Goal: Task Accomplishment & Management: Use online tool/utility

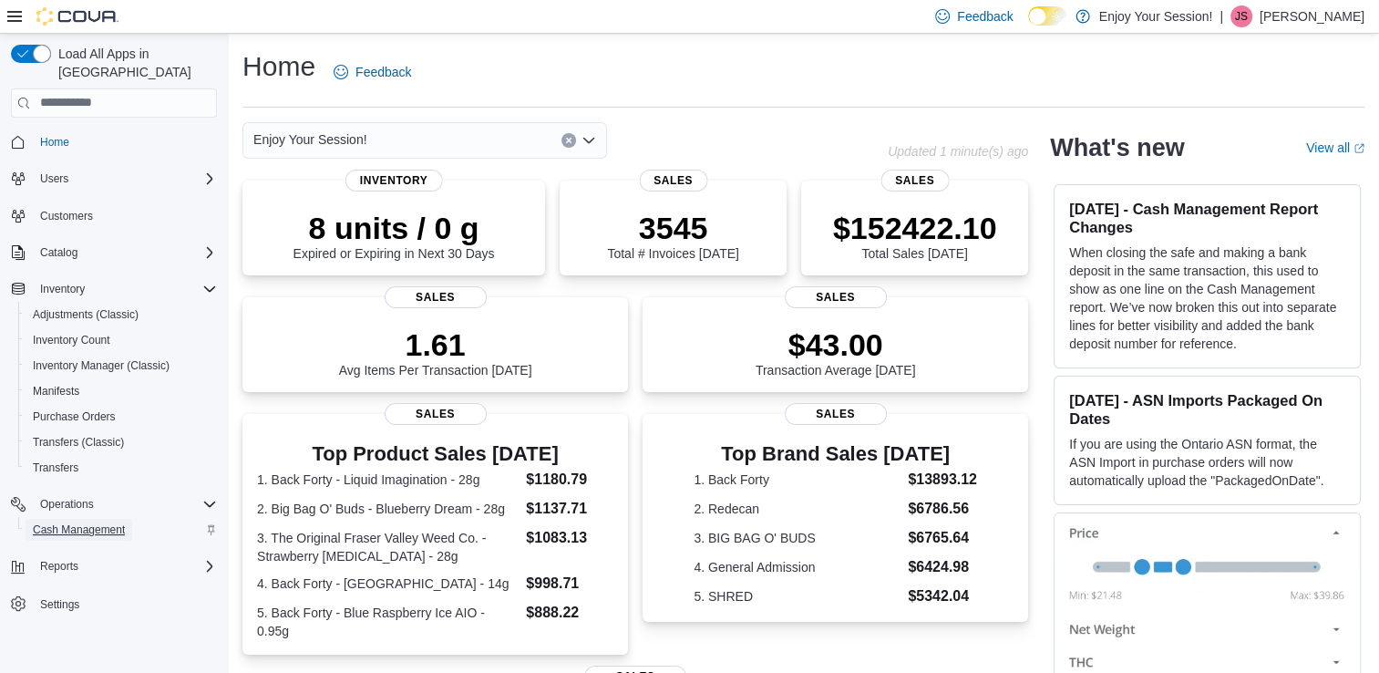
click at [89, 522] on span "Cash Management" at bounding box center [79, 529] width 92 height 15
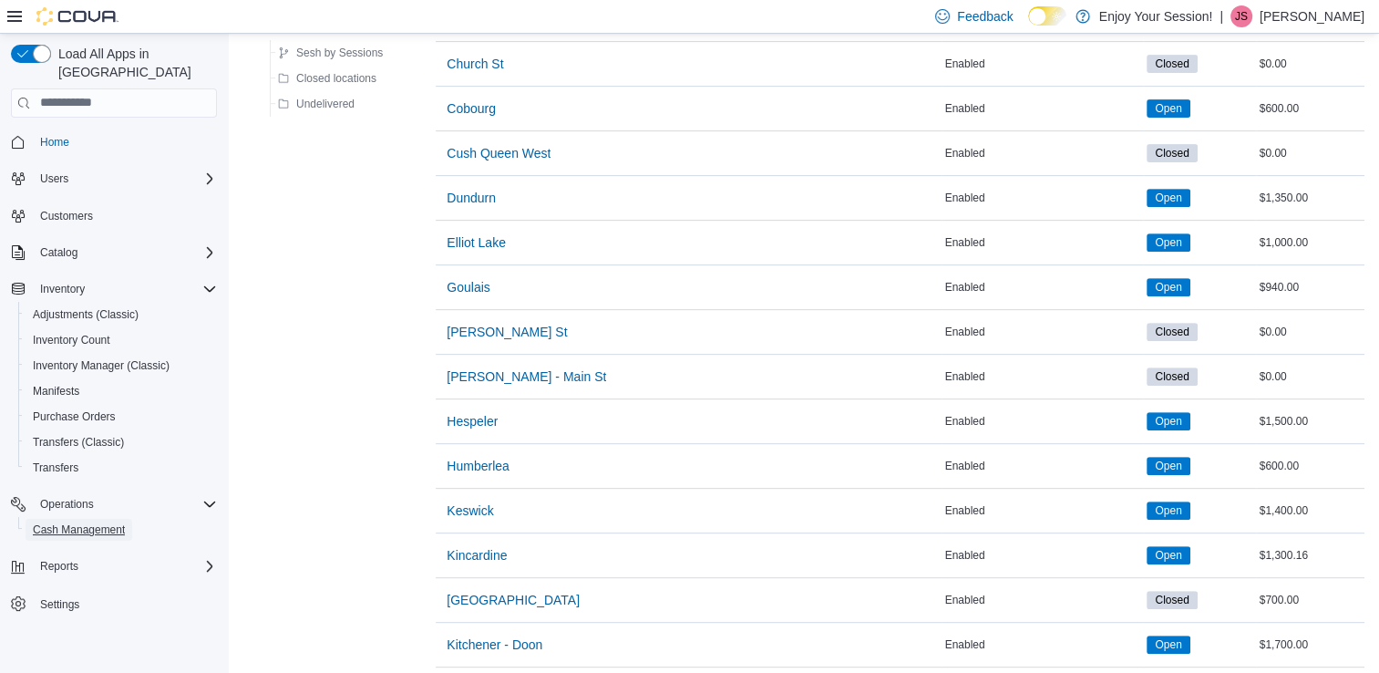
scroll to position [700, 0]
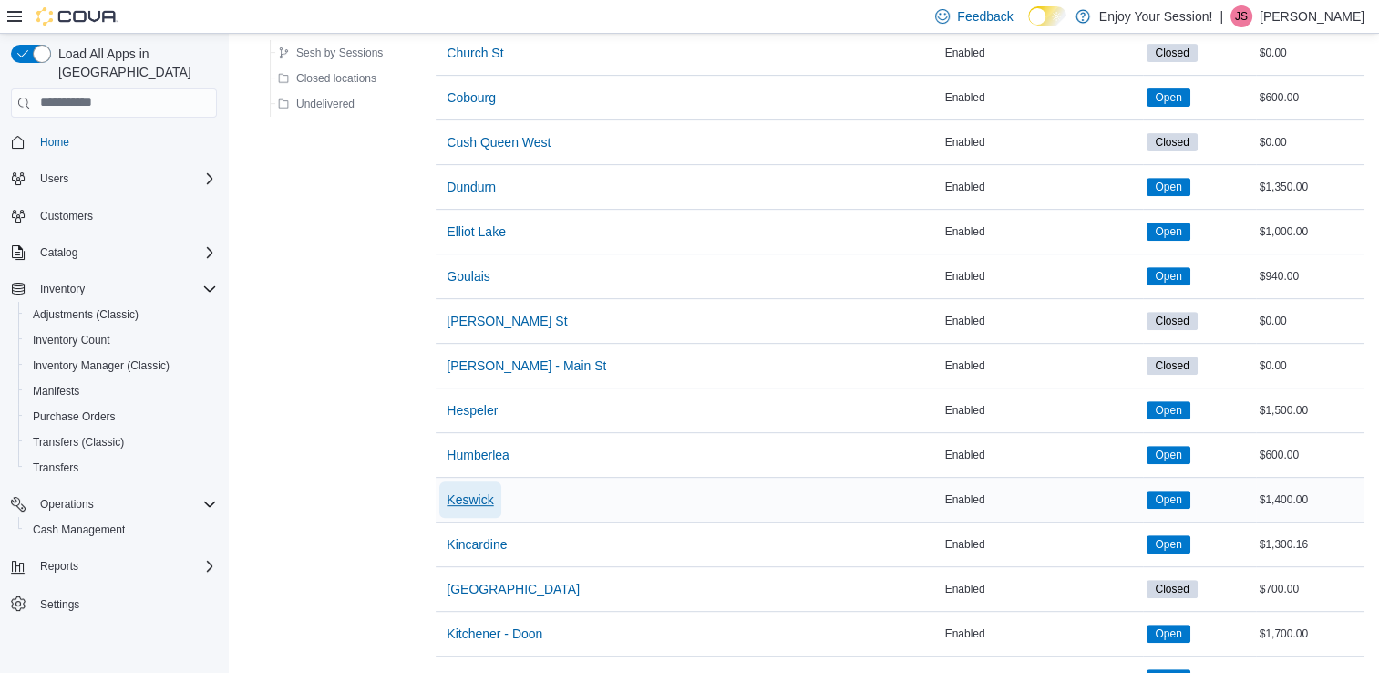
click at [468, 493] on span "Keswick" at bounding box center [470, 499] width 46 height 18
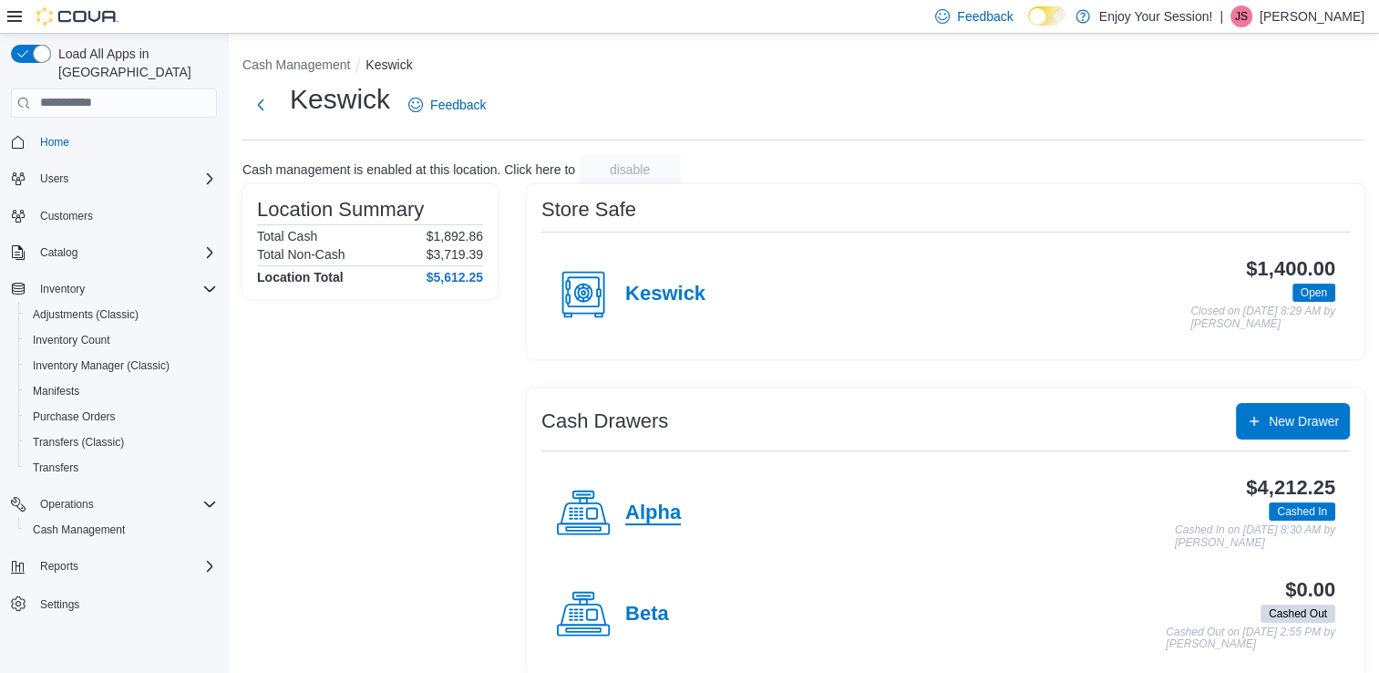
click at [642, 512] on h4 "Alpha" at bounding box center [653, 513] width 56 height 24
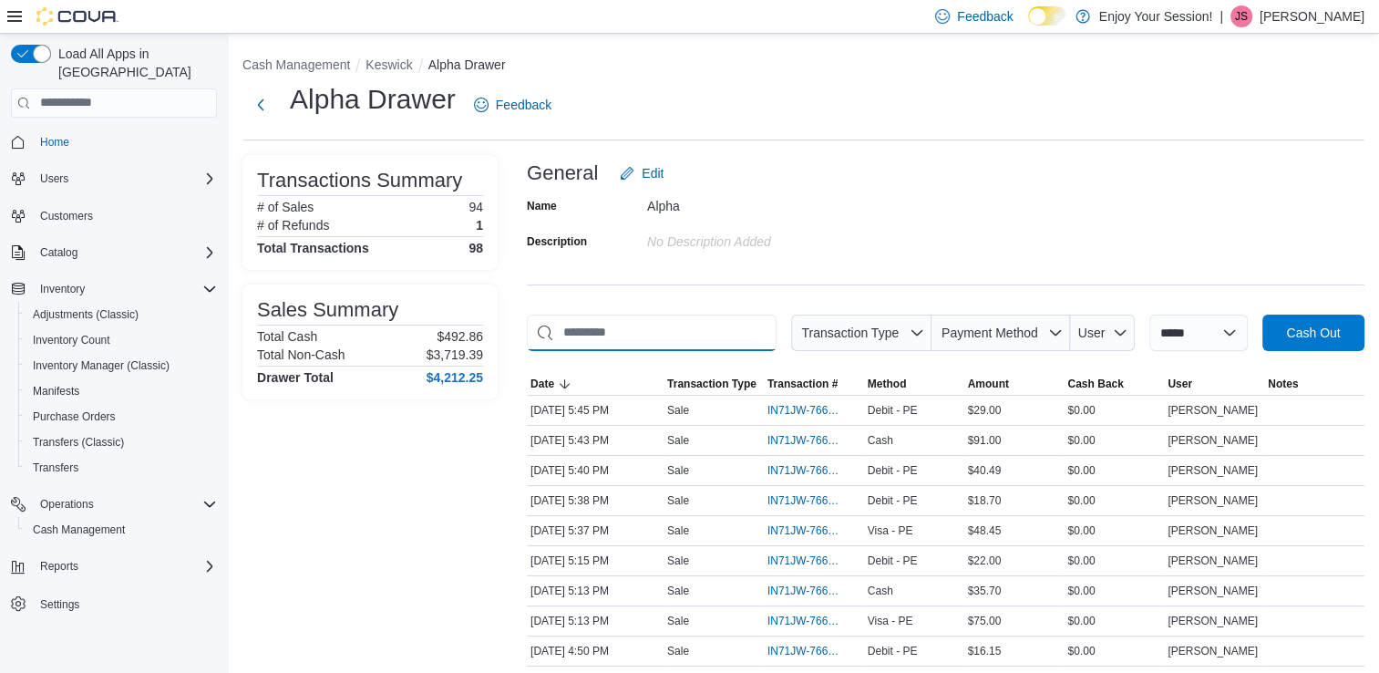
click at [617, 338] on input "This is a search bar. As you type, the results lower in the page will automatic…" at bounding box center [652, 332] width 250 height 36
click at [800, 465] on span "IN71JW-7664062" at bounding box center [805, 470] width 75 height 15
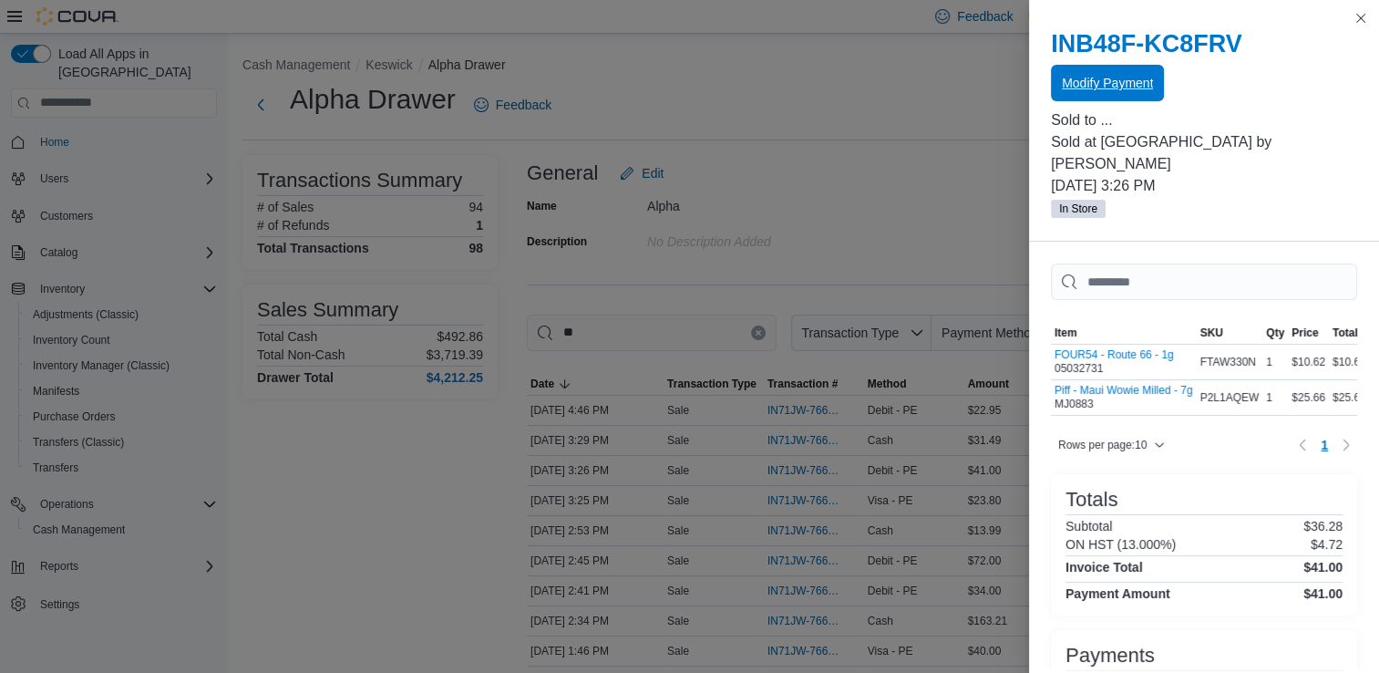
click at [1089, 79] on span "Modify Payment" at bounding box center [1107, 83] width 91 height 18
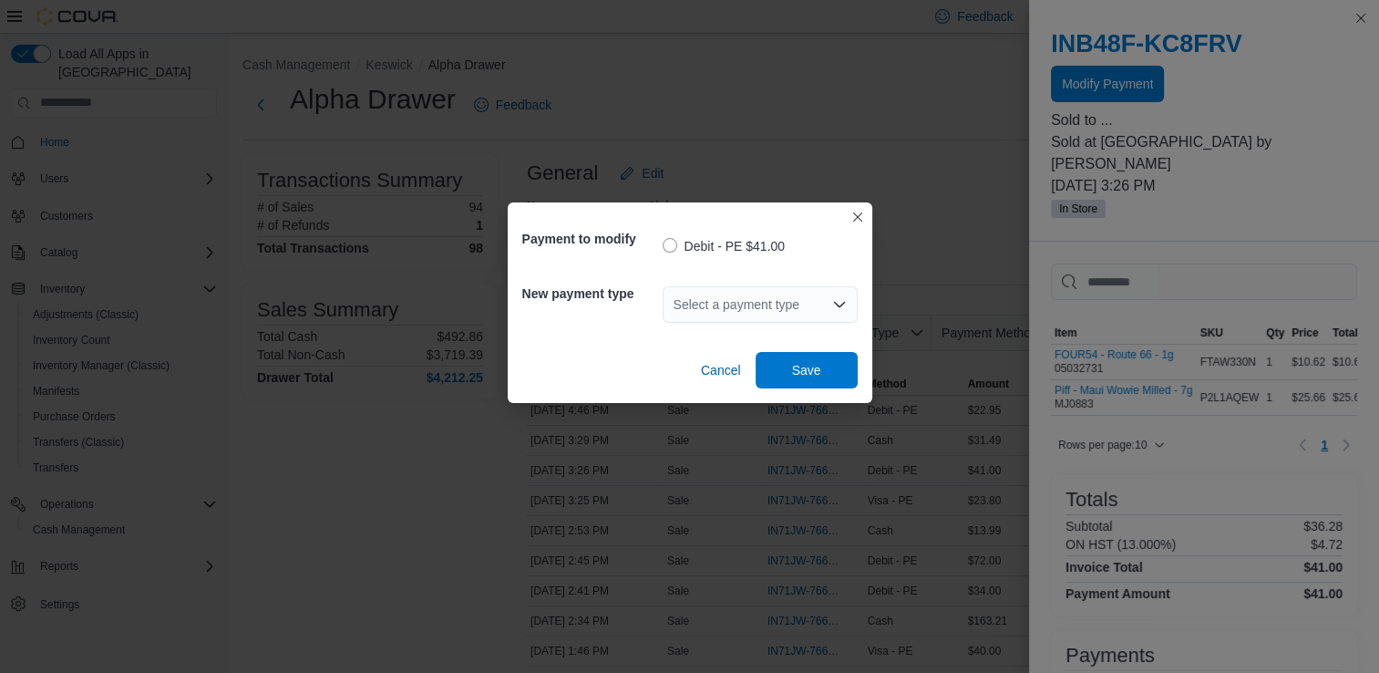
click at [758, 304] on div "Select a payment type" at bounding box center [760, 304] width 195 height 36
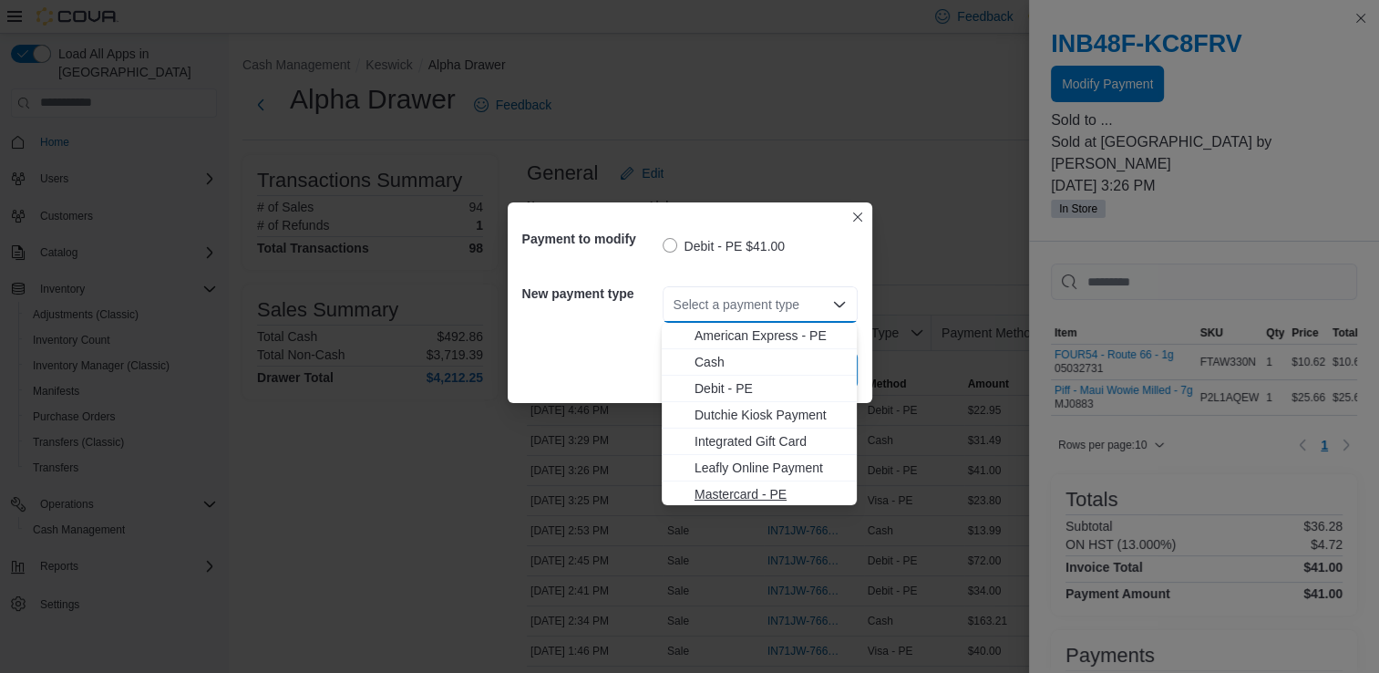
click at [748, 495] on span "Mastercard - PE" at bounding box center [770, 494] width 151 height 18
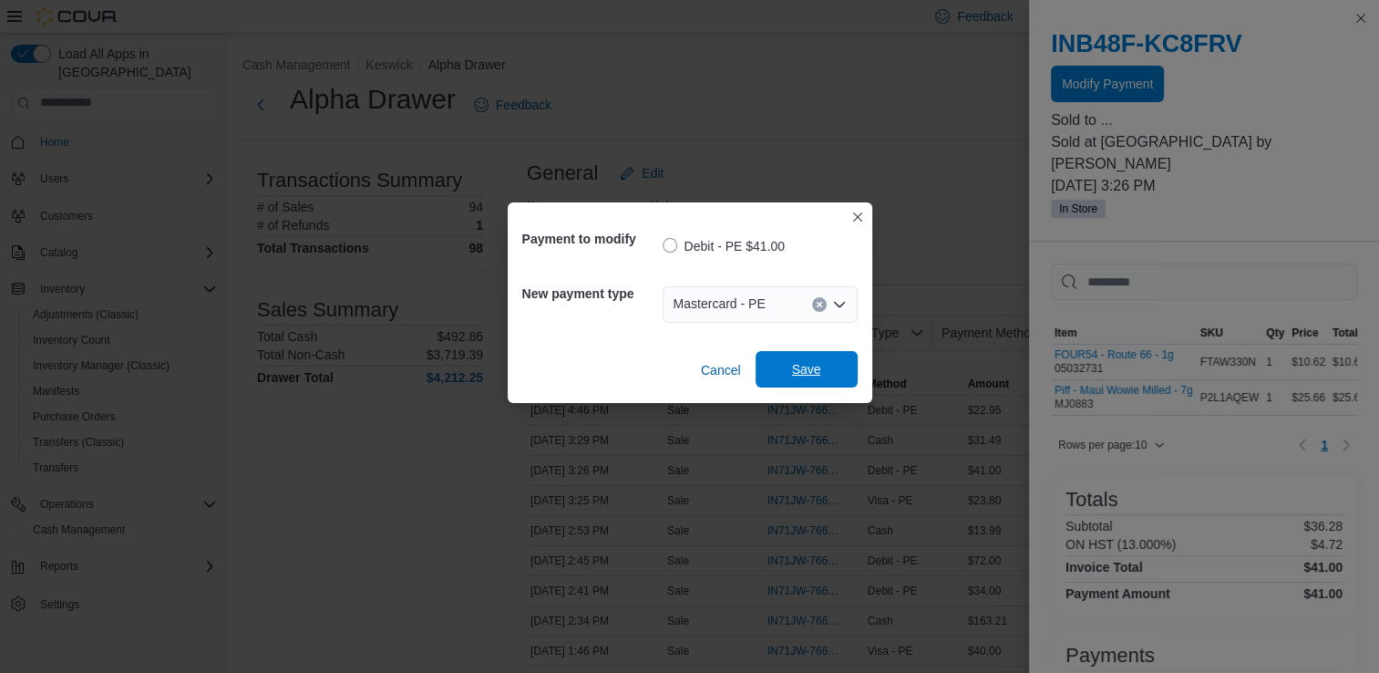
click at [808, 363] on span "Save" at bounding box center [806, 369] width 29 height 18
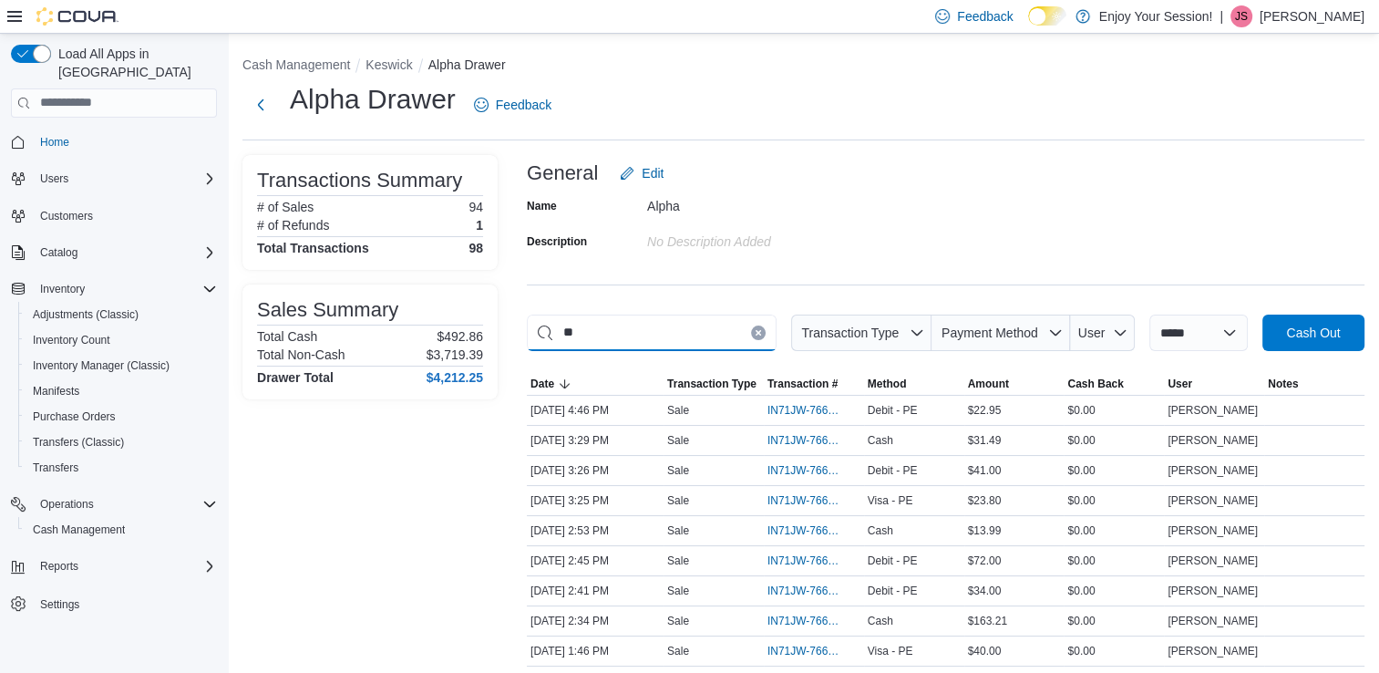
click at [677, 339] on input "**" at bounding box center [652, 332] width 250 height 36
type input "*"
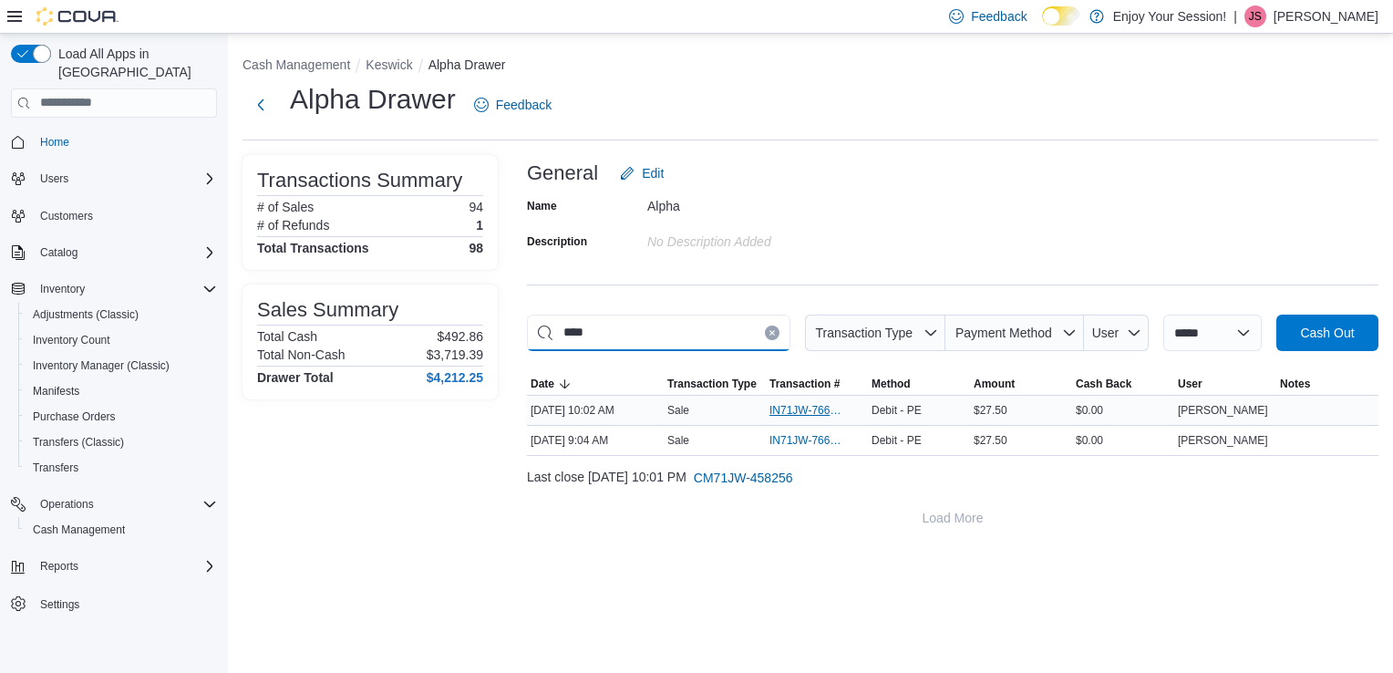
type input "****"
click at [788, 410] on span "IN71JW-7661887" at bounding box center [807, 410] width 77 height 15
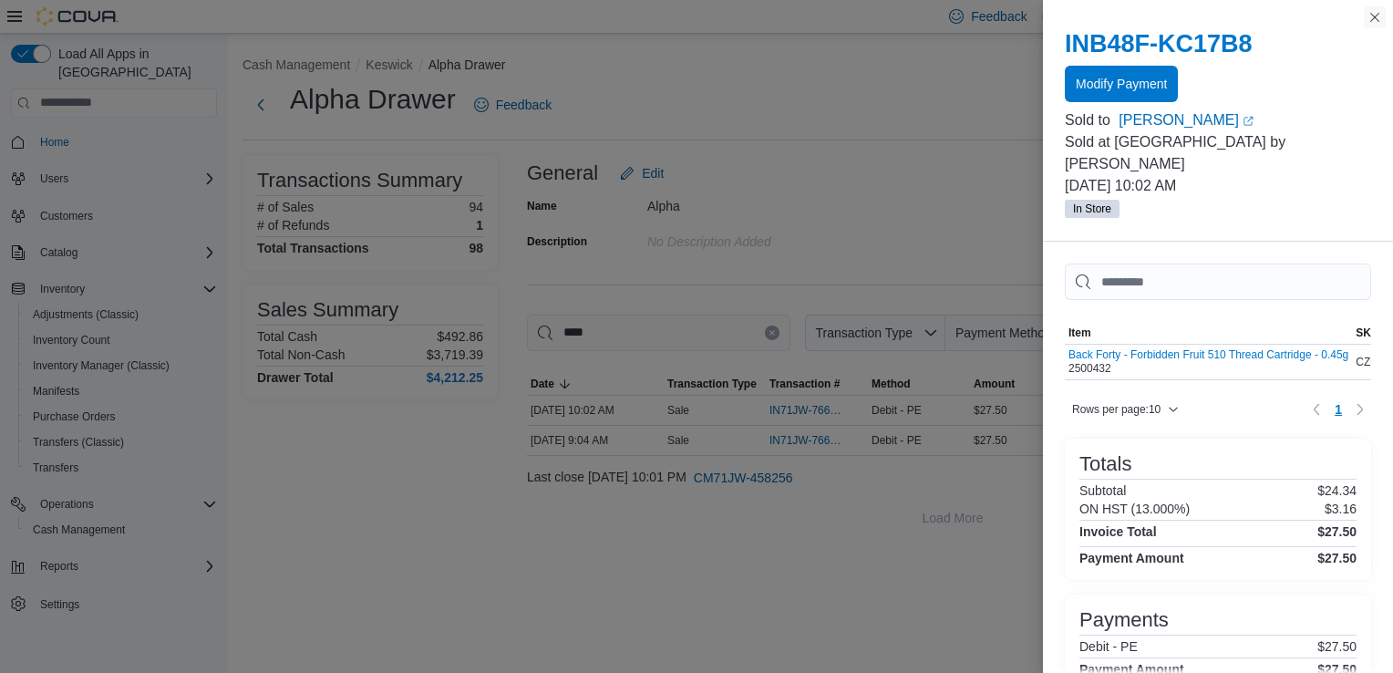
click at [1376, 11] on button "Close this dialog" at bounding box center [1375, 17] width 22 height 22
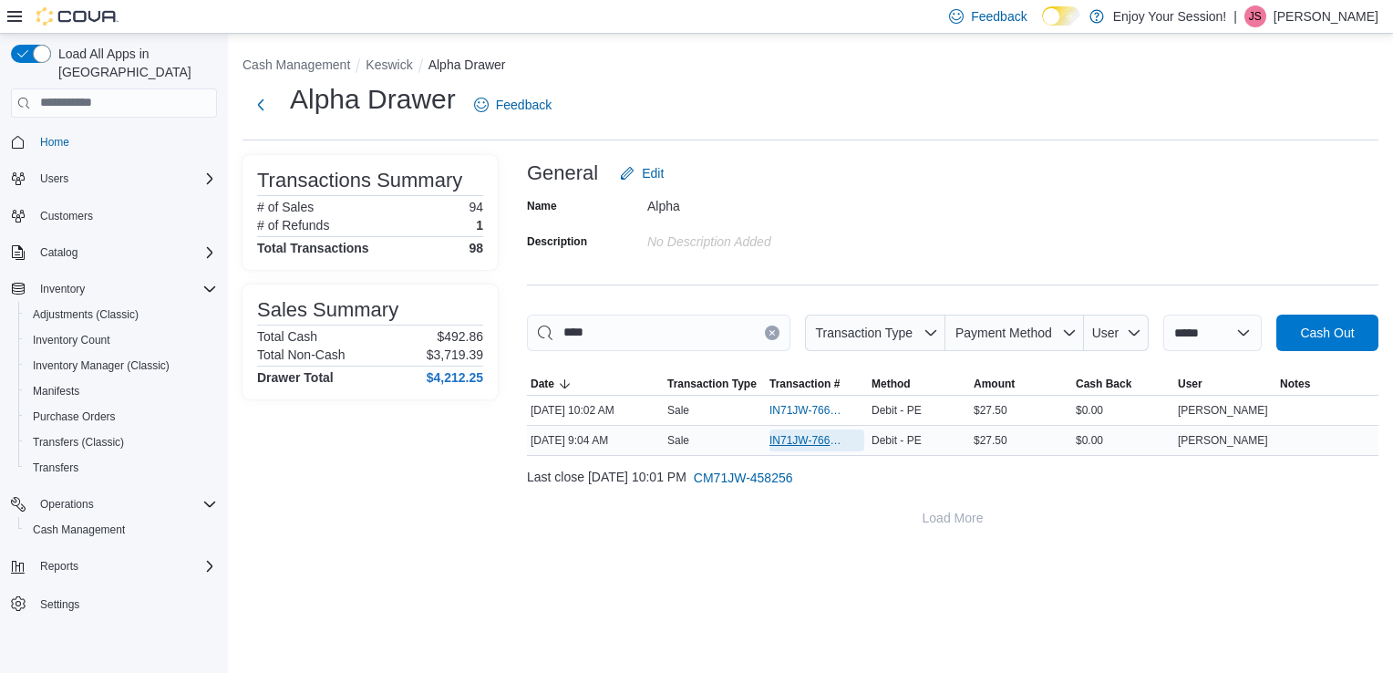
click at [809, 434] on span "IN71JW-7661721" at bounding box center [807, 440] width 77 height 15
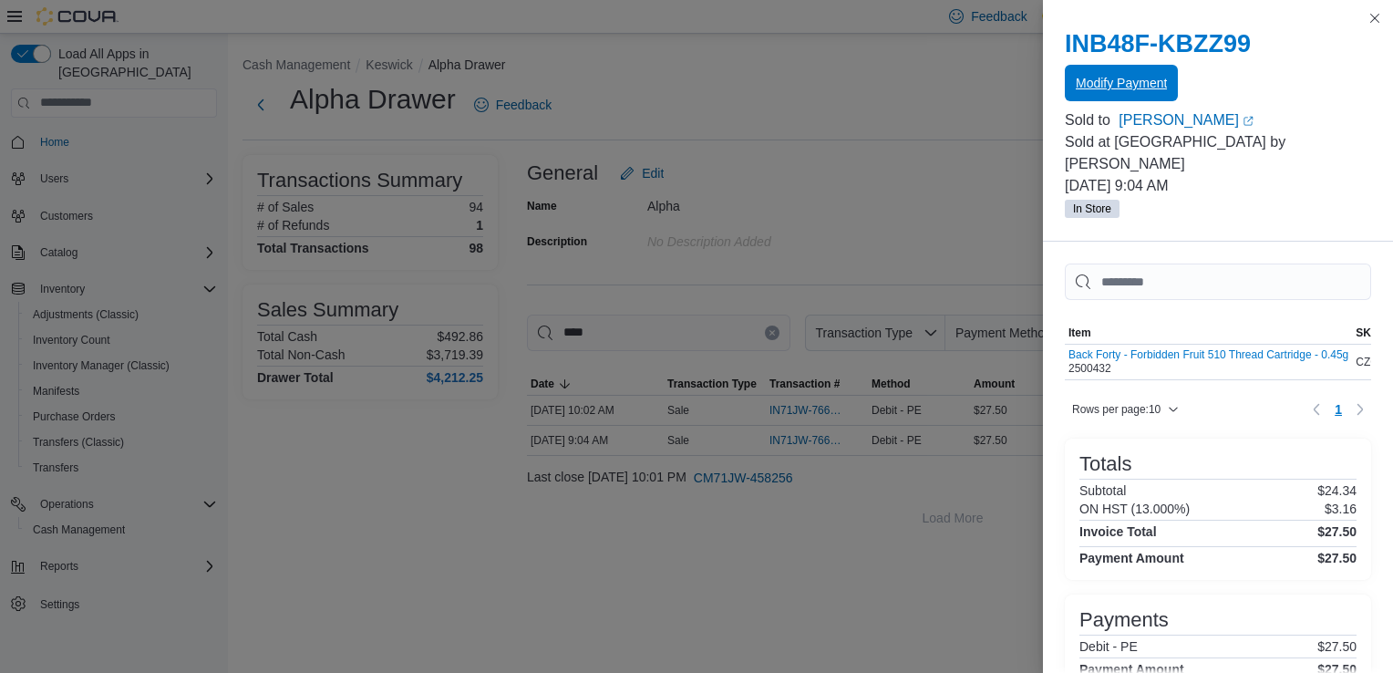
click at [1108, 78] on span "Modify Payment" at bounding box center [1121, 83] width 91 height 18
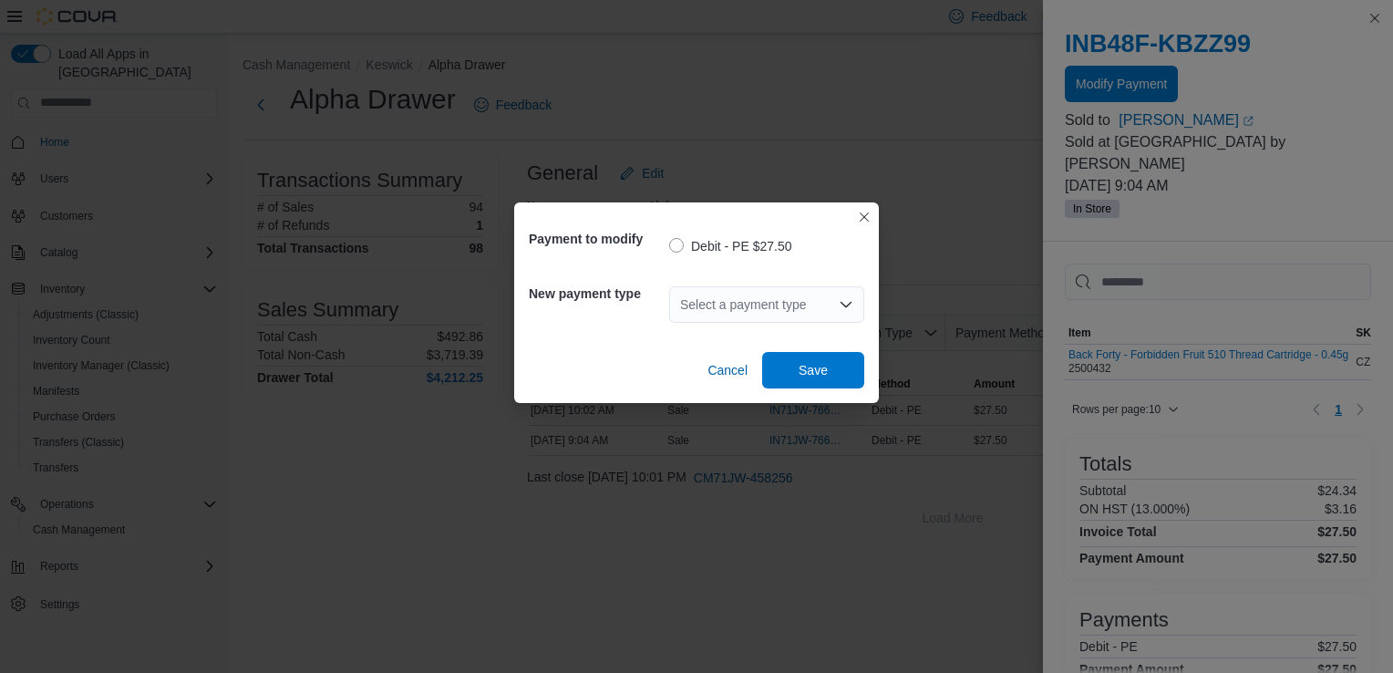
click at [726, 301] on div "Select a payment type" at bounding box center [766, 304] width 195 height 36
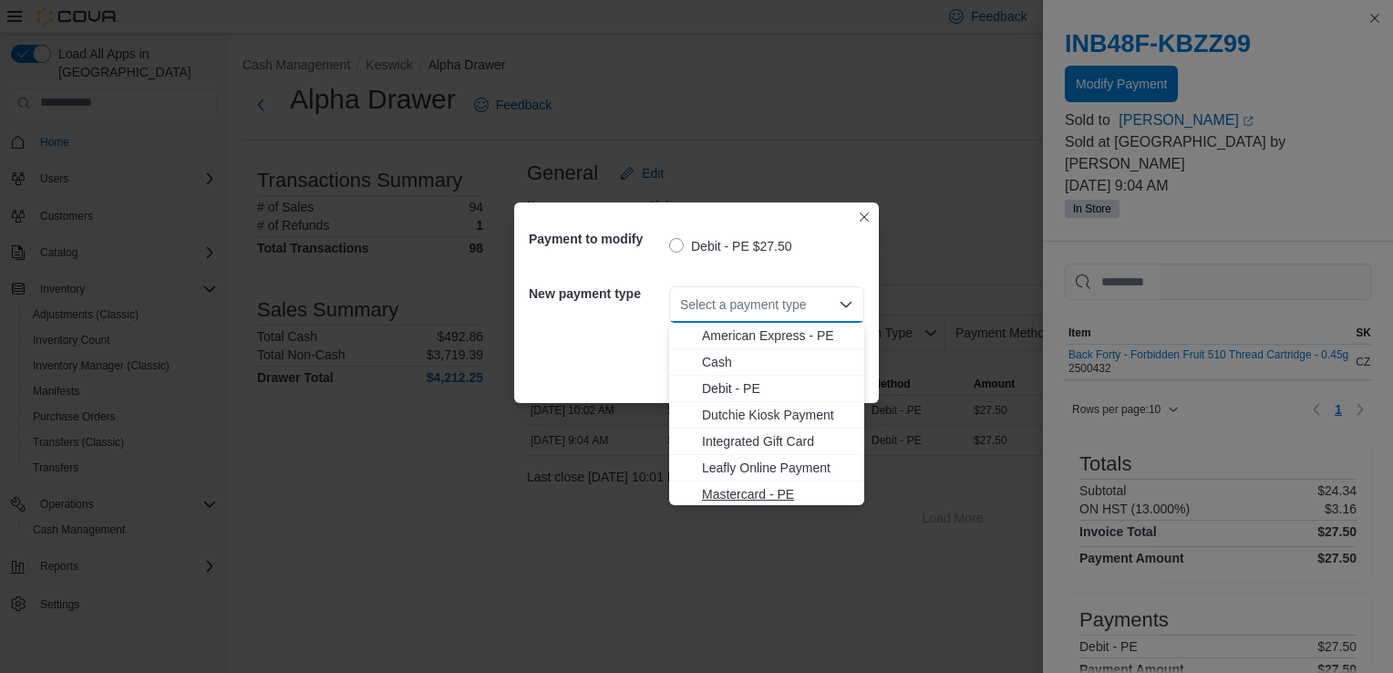
click at [741, 495] on span "Mastercard - PE" at bounding box center [777, 494] width 151 height 18
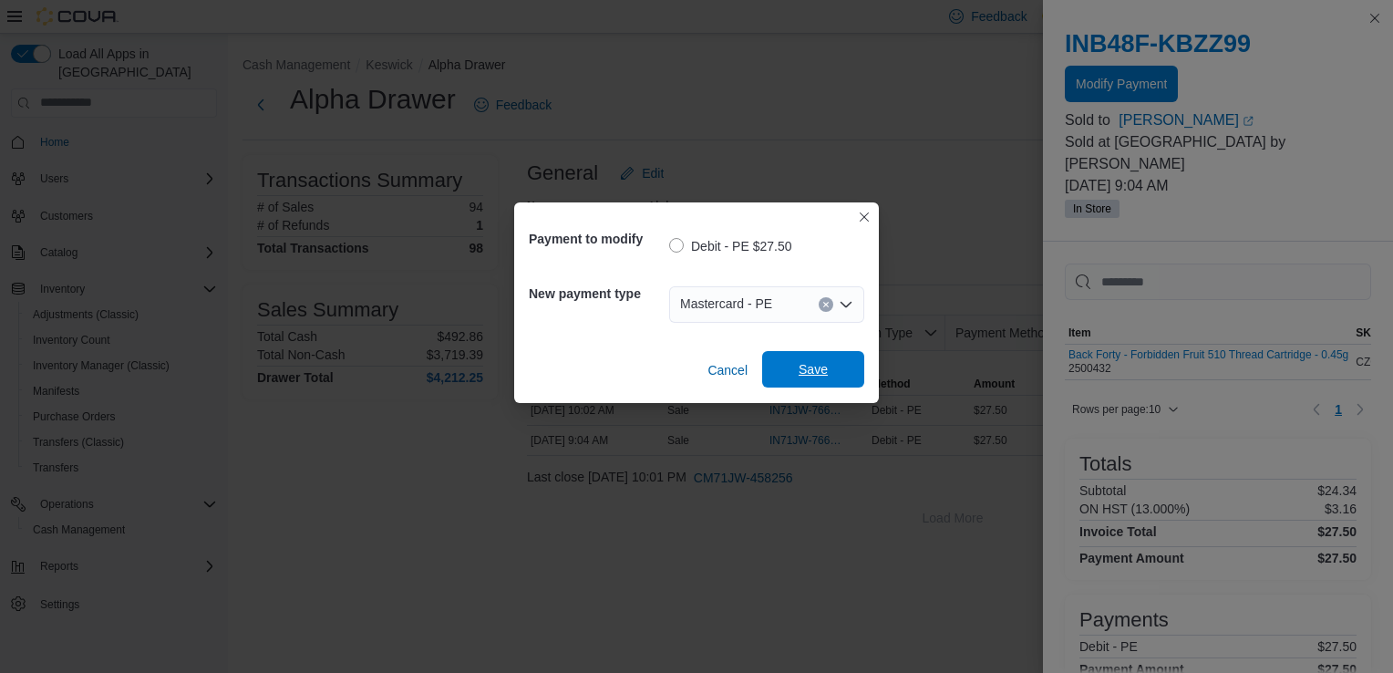
click at [819, 366] on span "Save" at bounding box center [813, 369] width 29 height 18
